Goal: Task Accomplishment & Management: Manage account settings

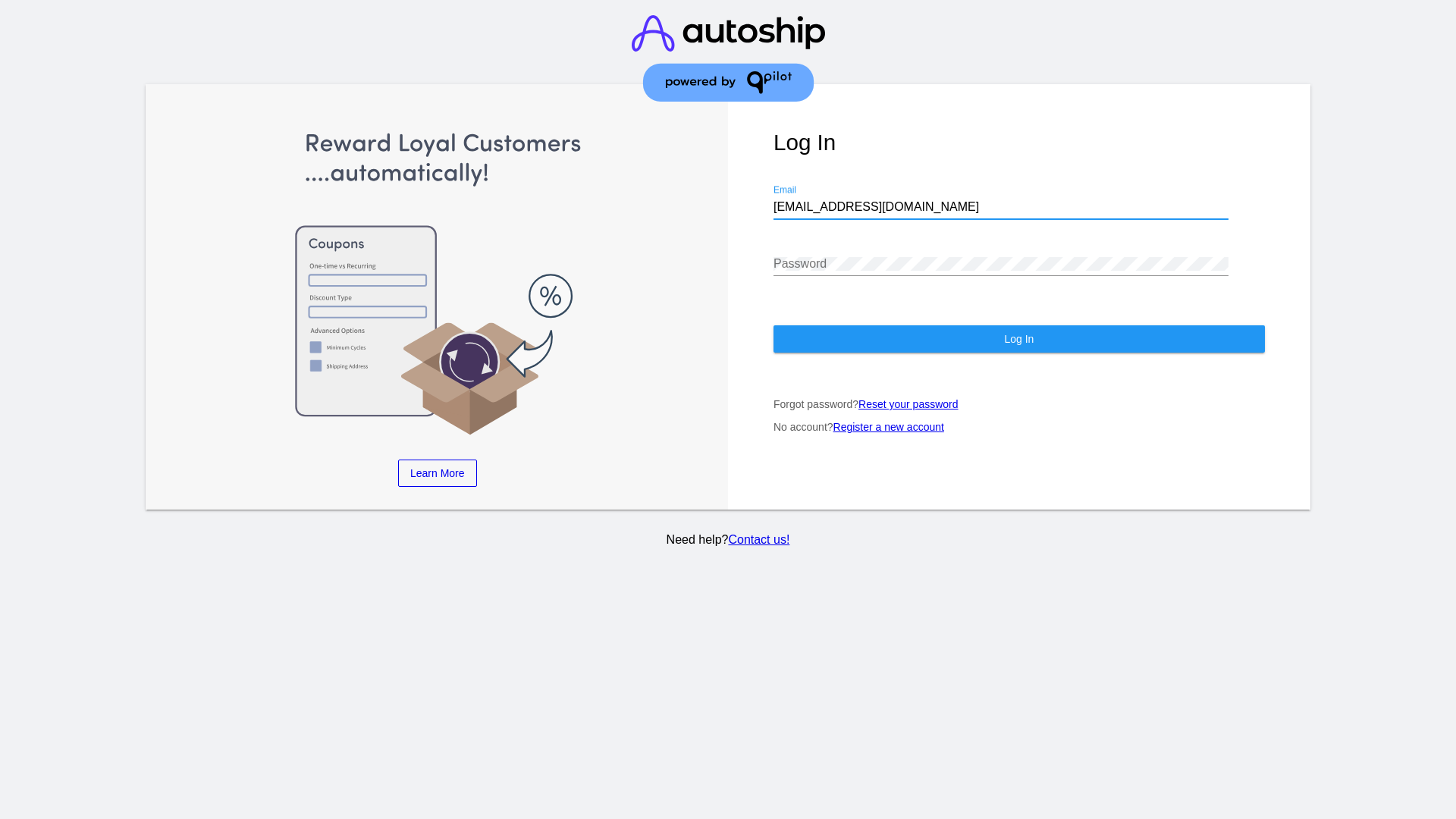
type input "[EMAIL_ADDRESS][DOMAIN_NAME]"
click at [1019, 340] on span "Log In" at bounding box center [1019, 339] width 29 height 12
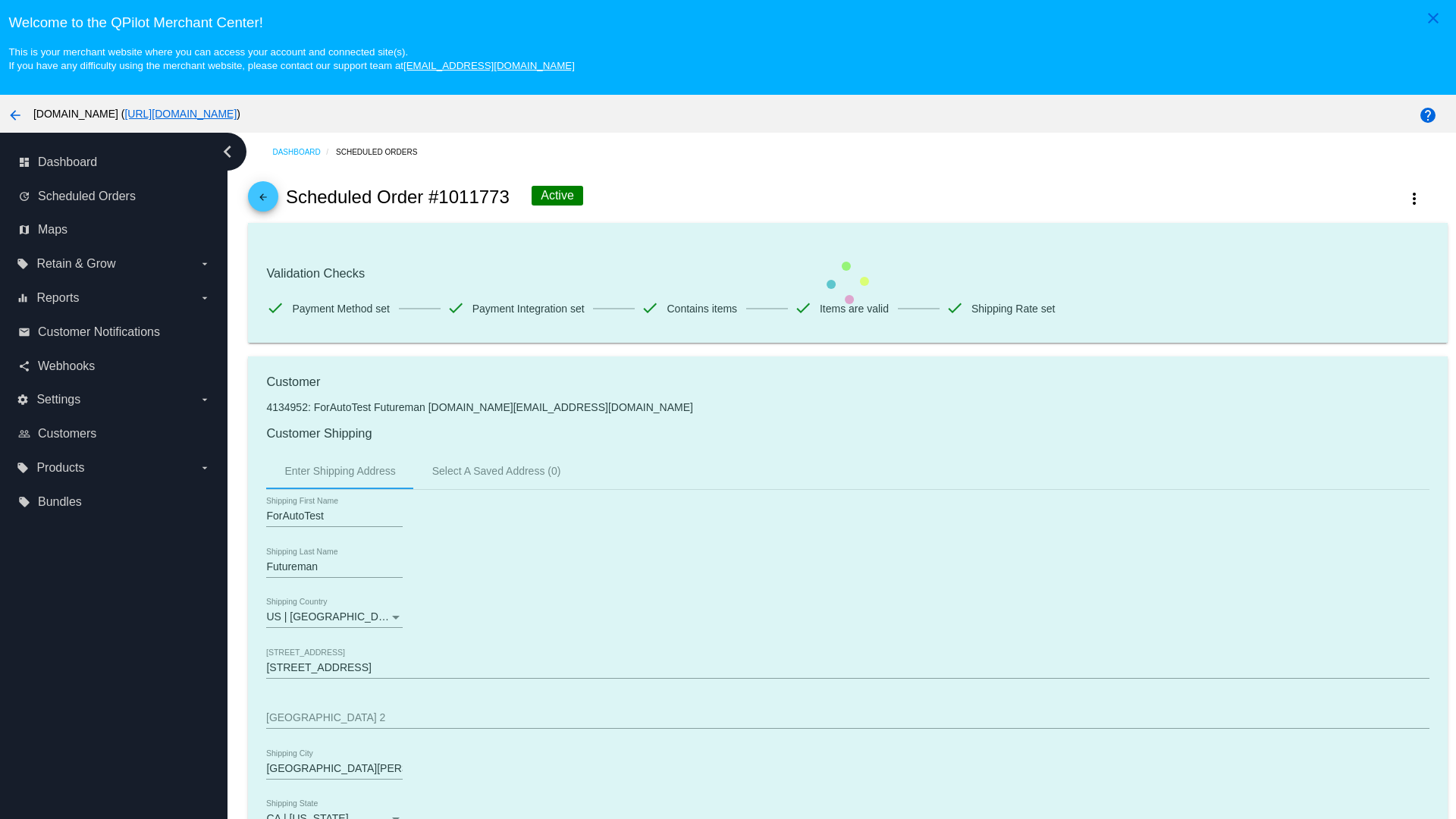
scroll to position [997, 0]
